Goal: Find specific page/section: Find specific page/section

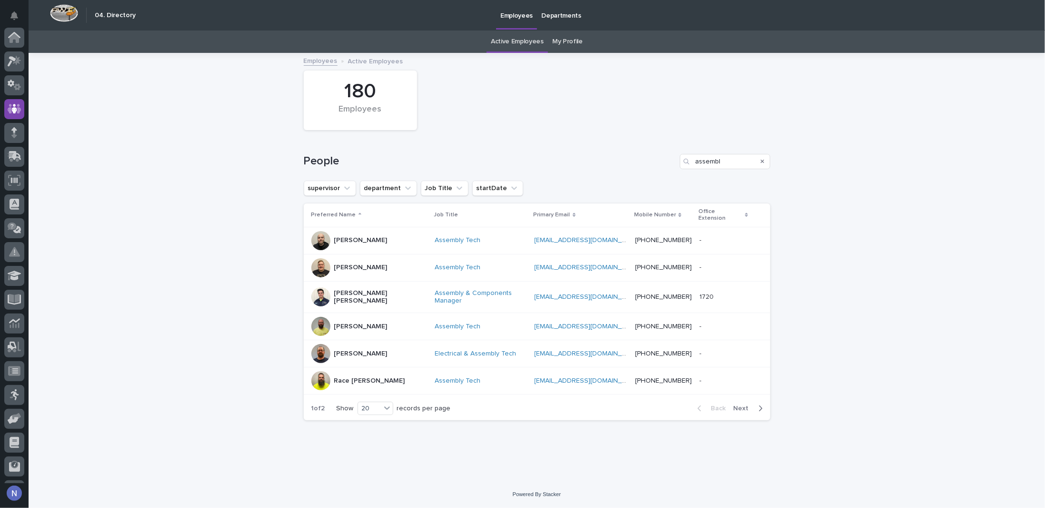
scroll to position [69, 0]
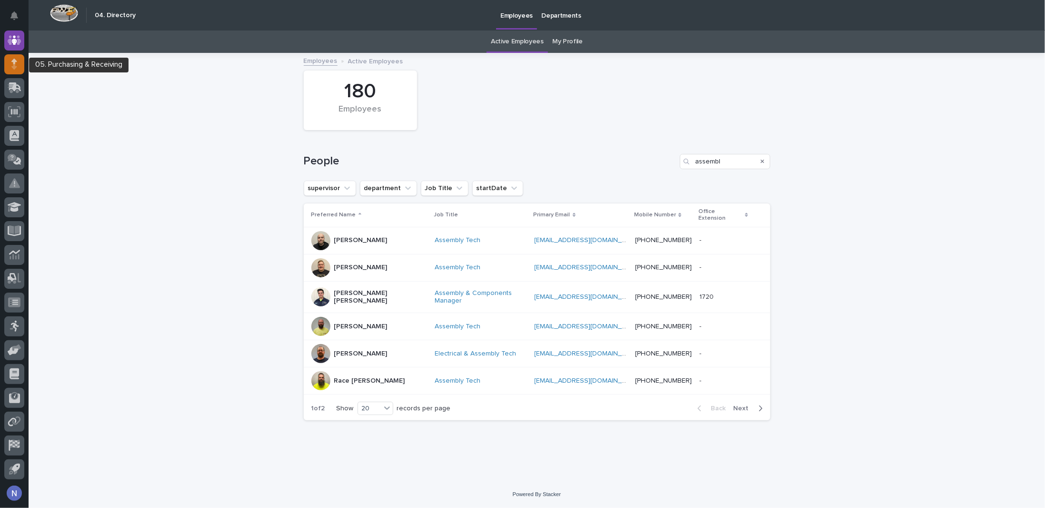
click at [17, 59] on icon at bounding box center [14, 64] width 6 height 11
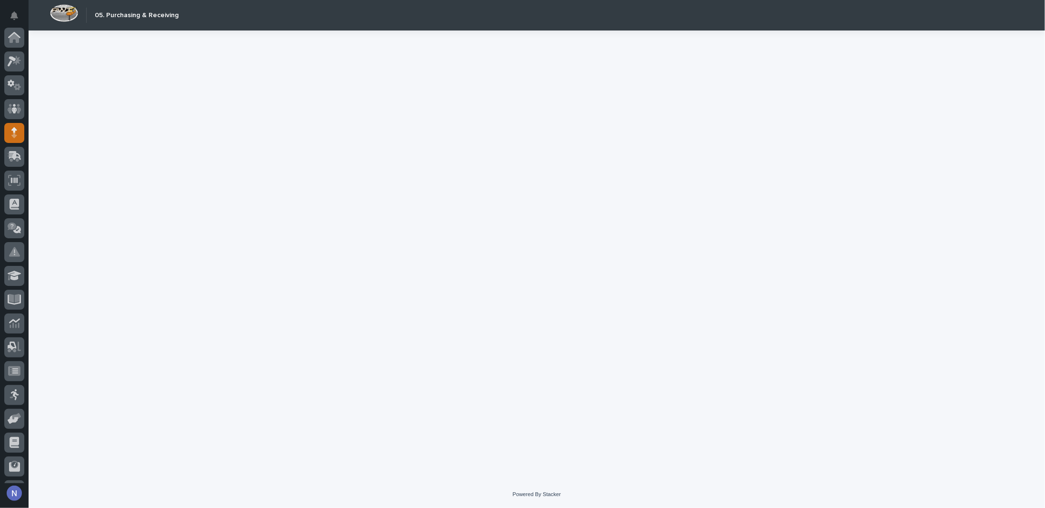
scroll to position [69, 0]
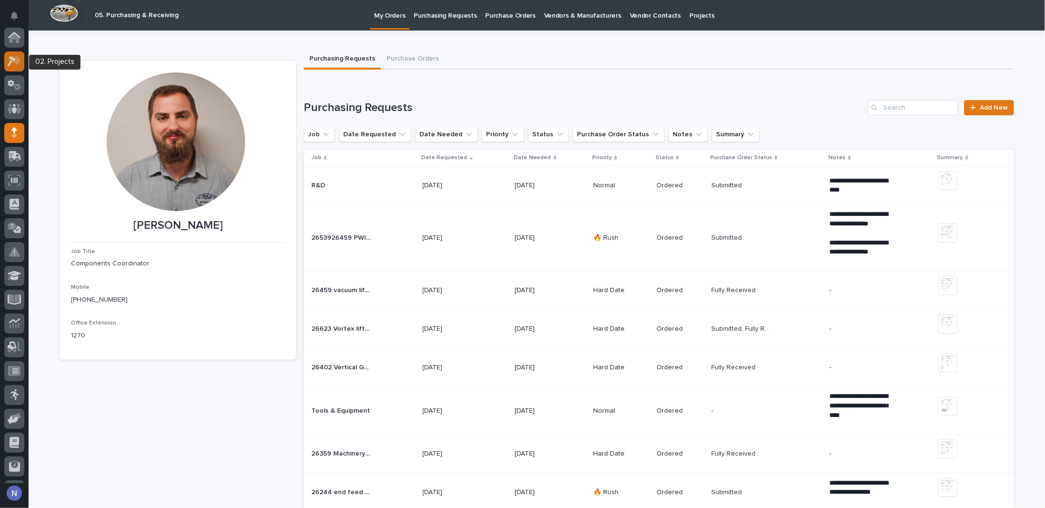
click at [21, 60] on div at bounding box center [14, 61] width 20 height 20
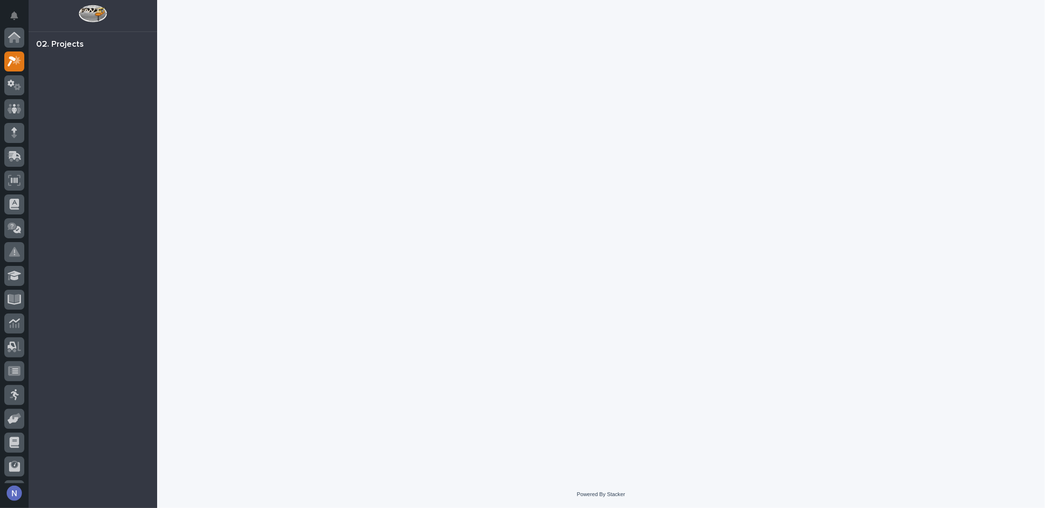
scroll to position [24, 0]
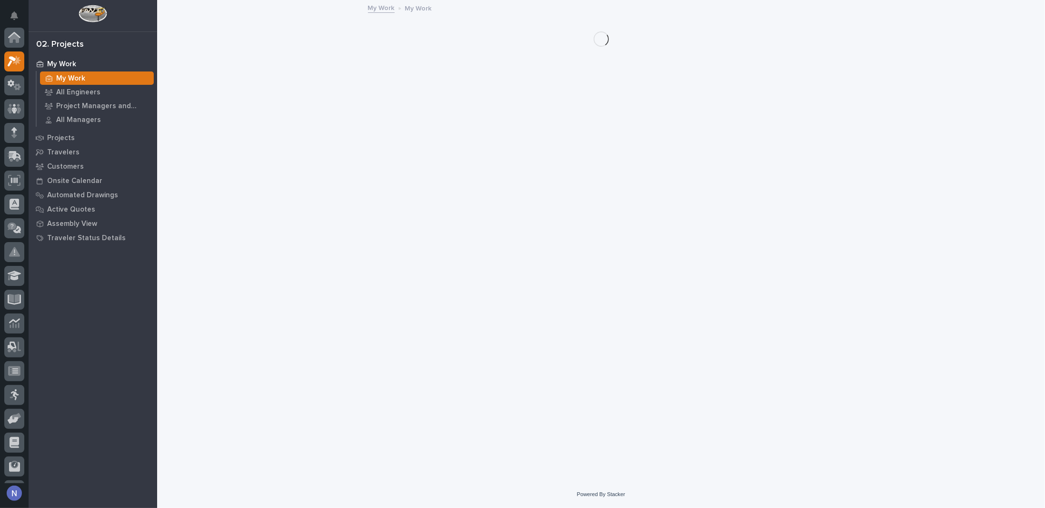
scroll to position [24, 0]
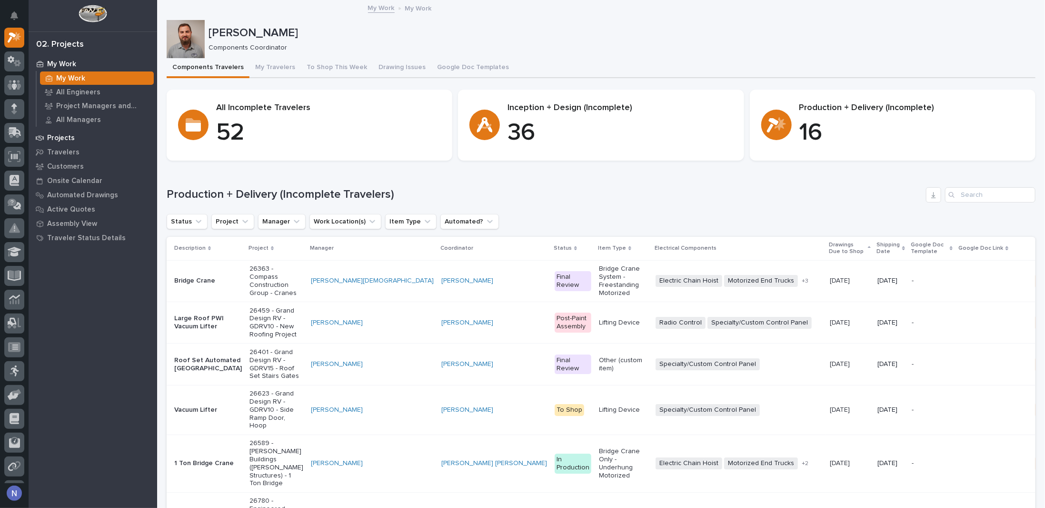
click at [71, 137] on p "Projects" at bounding box center [61, 138] width 28 height 9
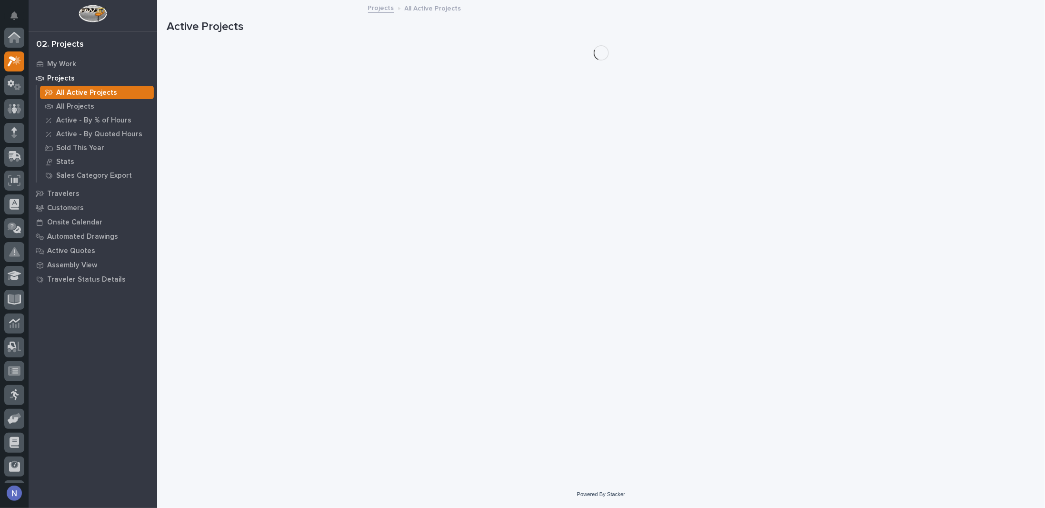
scroll to position [24, 0]
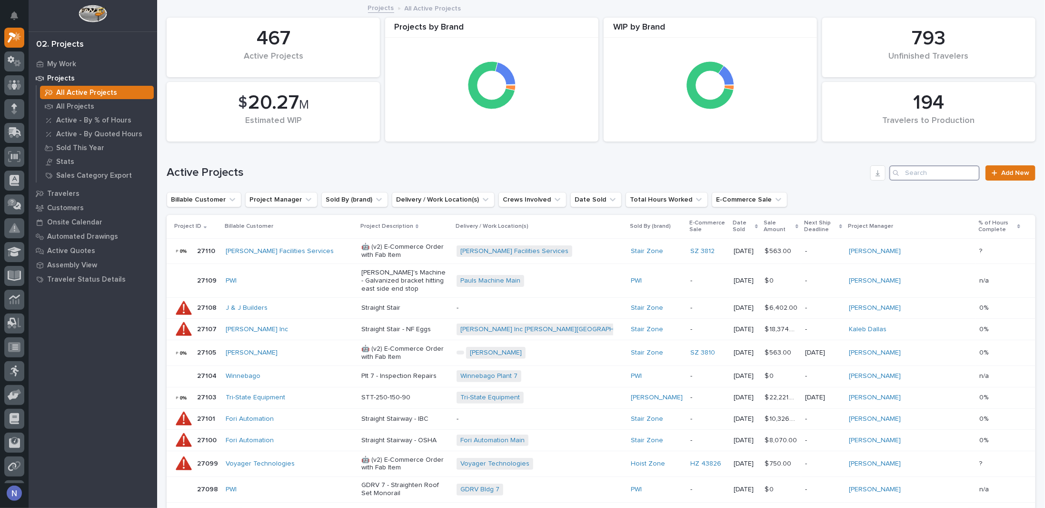
click at [916, 169] on input "Search" at bounding box center [934, 172] width 90 height 15
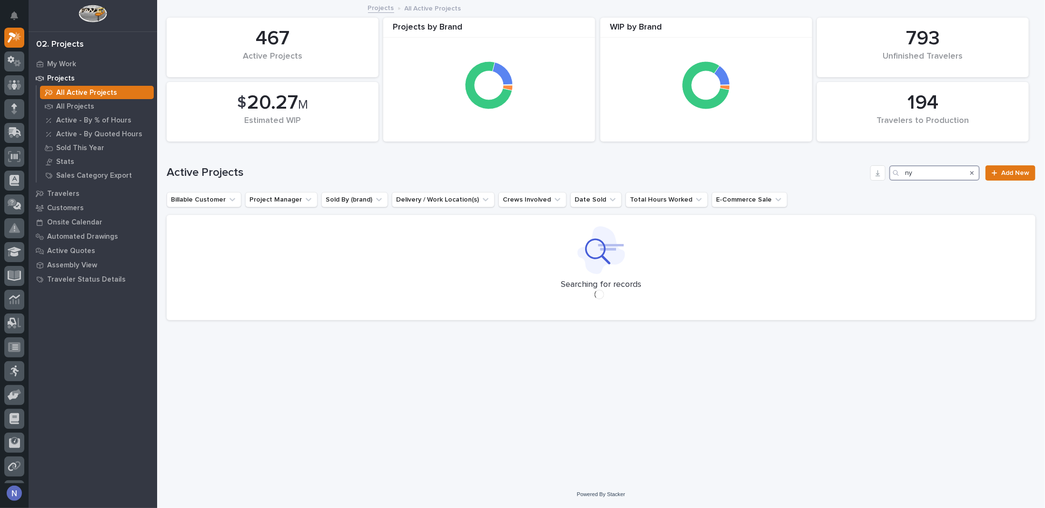
type input "n"
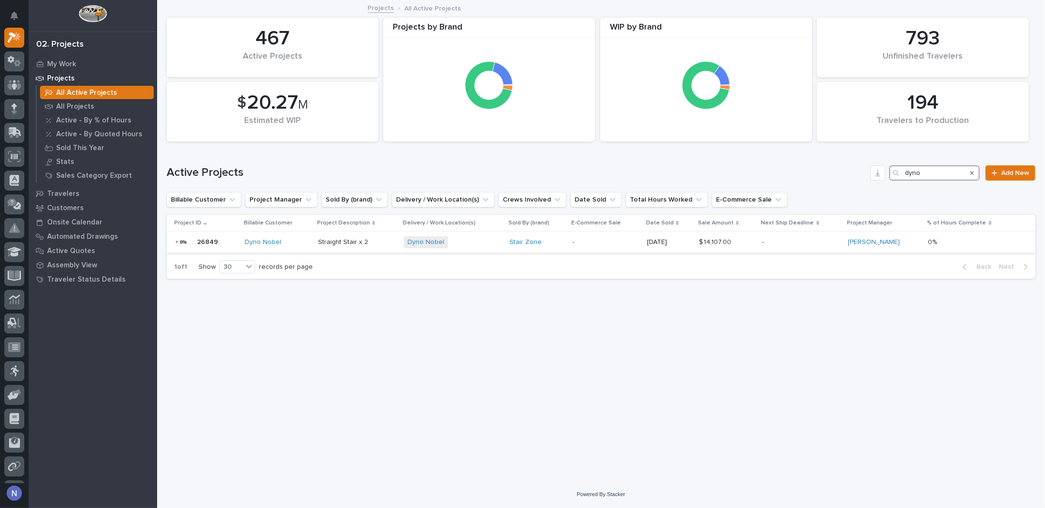
type input "dyno"
click at [304, 239] on div "Dyno Nobel" at bounding box center [278, 242] width 66 height 8
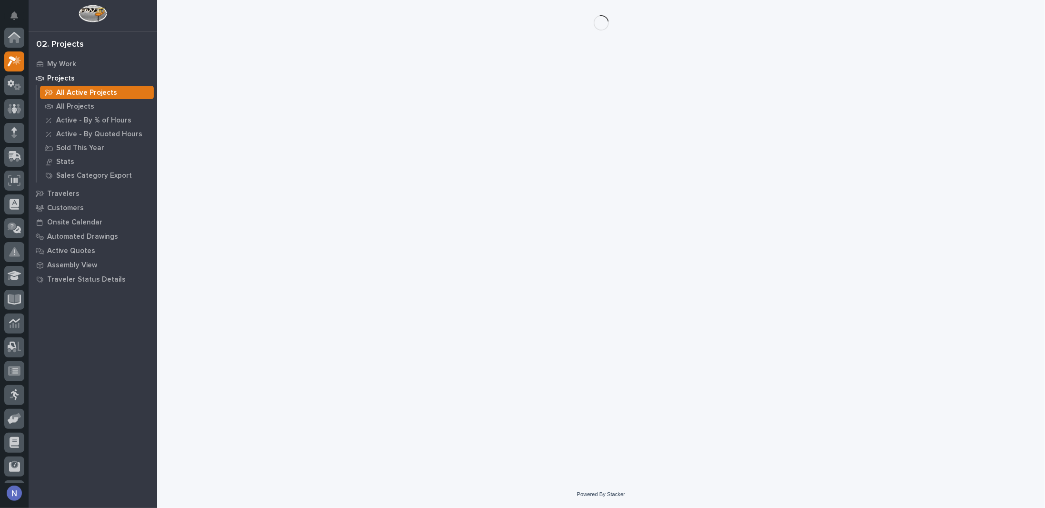
scroll to position [24, 0]
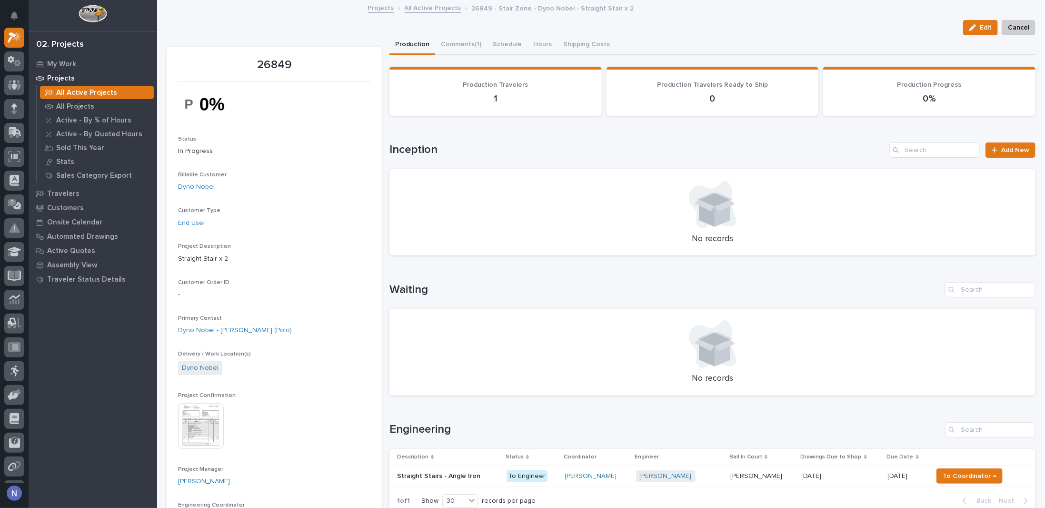
click at [198, 418] on img at bounding box center [201, 426] width 46 height 46
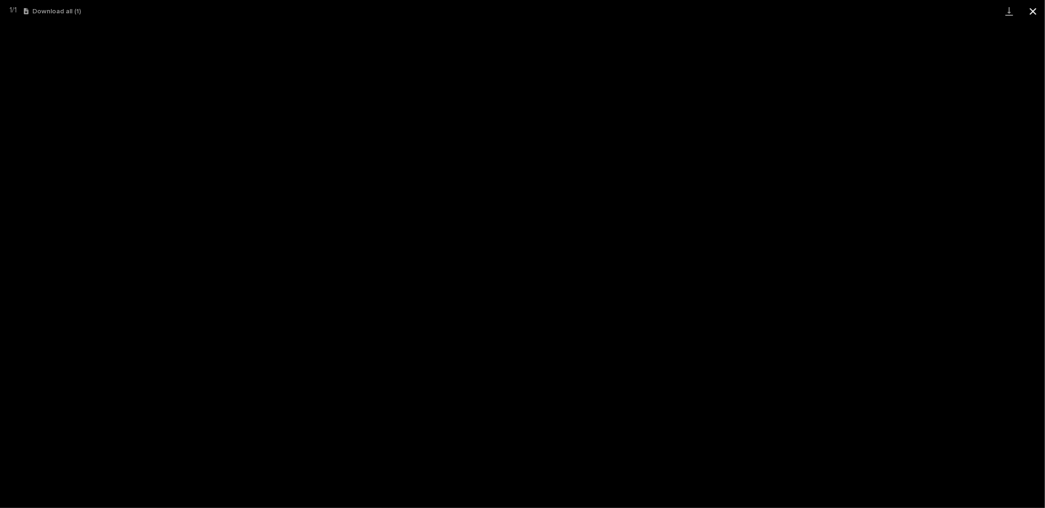
click at [1034, 9] on button "Close gallery" at bounding box center [1033, 11] width 24 height 22
